Goal: Task Accomplishment & Management: Manage account settings

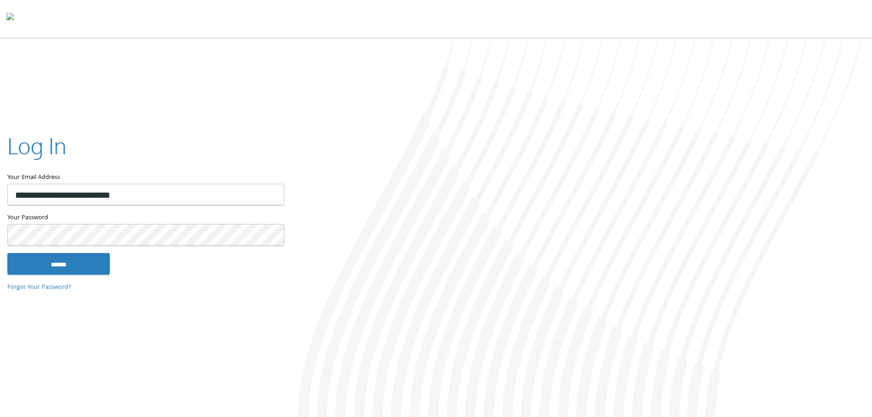
type input "**********"
click at [7, 253] on input "******" at bounding box center [58, 264] width 103 height 22
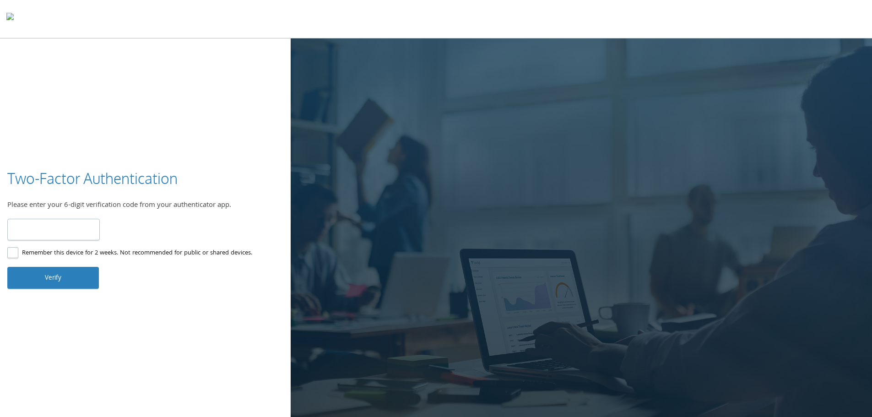
type input "******"
